Goal: Transaction & Acquisition: Download file/media

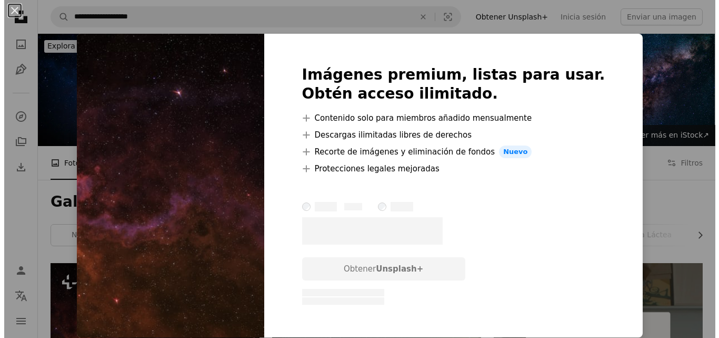
scroll to position [94, 0]
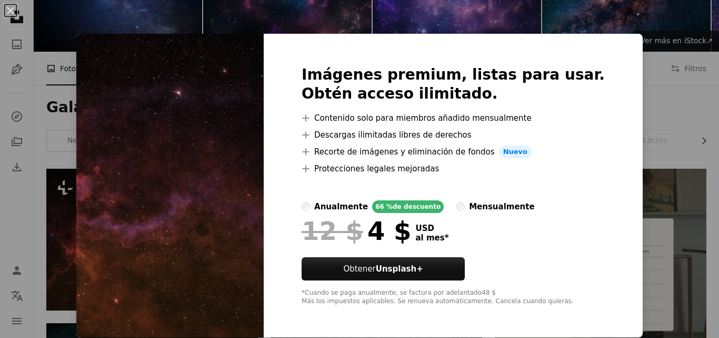
click at [220, 176] on img at bounding box center [170, 185] width 188 height 303
click at [221, 171] on img at bounding box center [170, 185] width 188 height 303
drag, startPoint x: 598, startPoint y: 220, endPoint x: 618, endPoint y: 231, distance: 22.9
click at [605, 224] on div "Imágenes premium, listas para usar. Obtén acceso ilimitado. A plus sign Conteni…" at bounding box center [453, 185] width 379 height 303
click at [624, 232] on div "An X shape Imágenes premium, listas para usar. Obtén acceso ilimitado. A plus s…" at bounding box center [359, 169] width 719 height 338
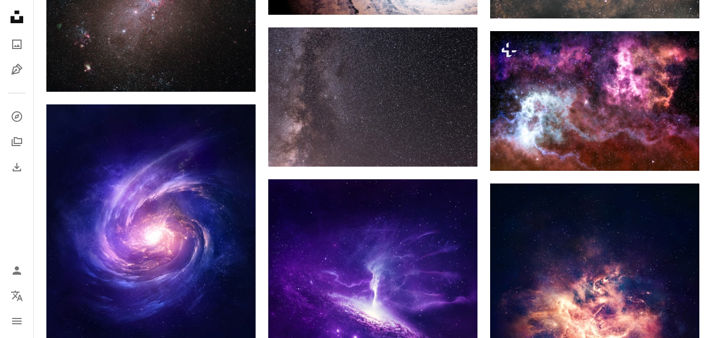
scroll to position [674, 0]
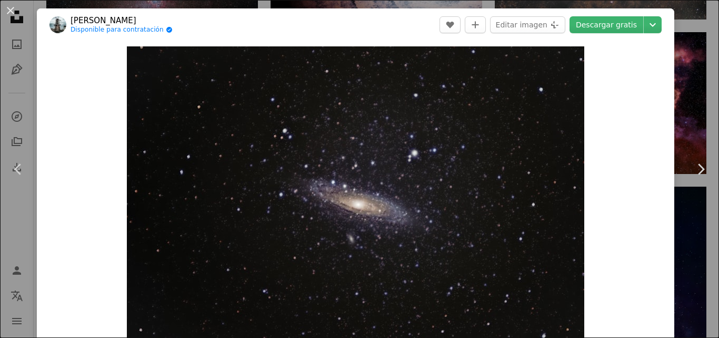
click at [676, 106] on div "An X shape Chevron left Chevron right [PERSON_NAME] Disponible para contratació…" at bounding box center [359, 169] width 719 height 338
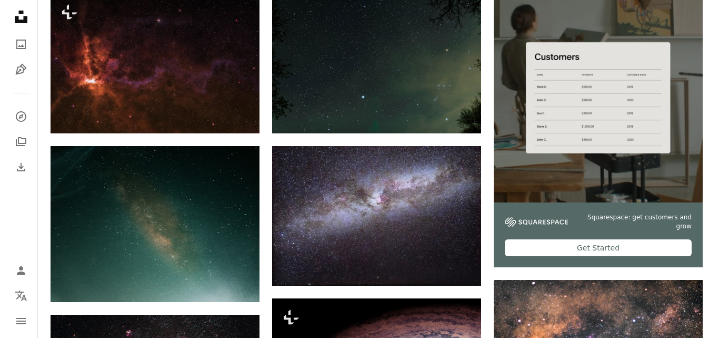
scroll to position [254, 0]
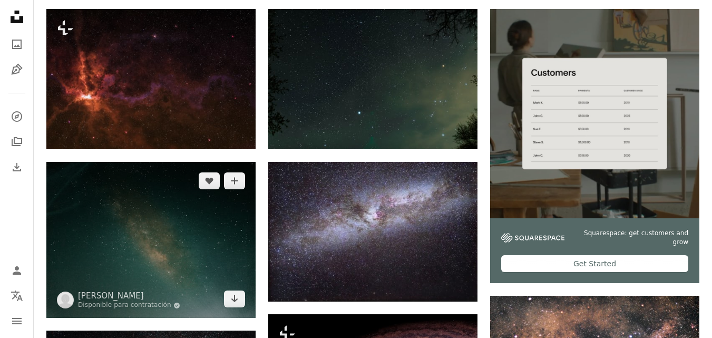
click at [222, 162] on img at bounding box center [150, 240] width 209 height 156
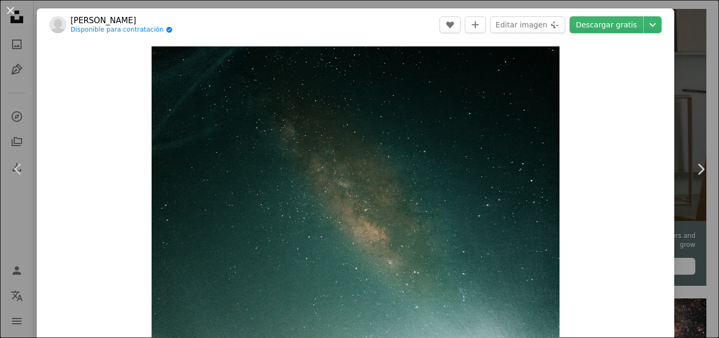
scroll to position [3, 0]
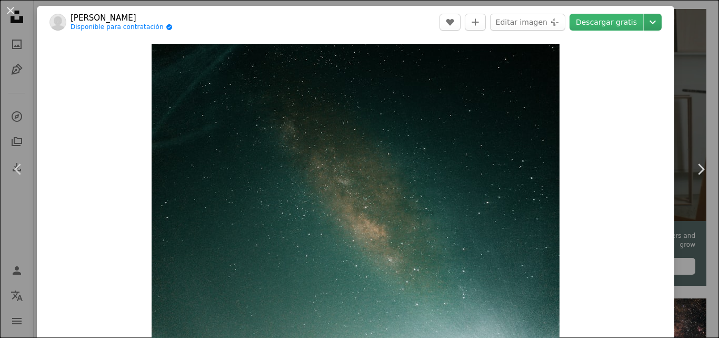
drag, startPoint x: 457, startPoint y: 113, endPoint x: 641, endPoint y: 20, distance: 206.1
click at [645, 20] on icon "Chevron down" at bounding box center [653, 22] width 17 height 13
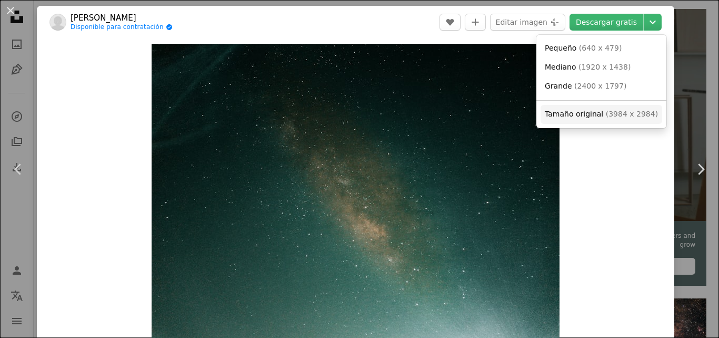
click at [625, 107] on link "Tamaño original ( 3984 x 2984 )" at bounding box center [602, 114] width 122 height 19
